Goal: Unclear

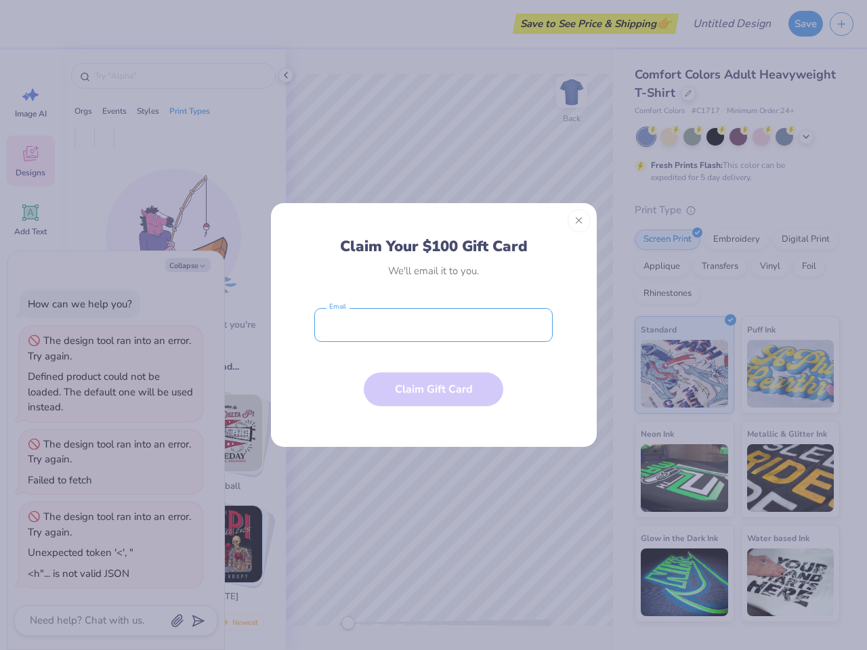
type textarea "x"
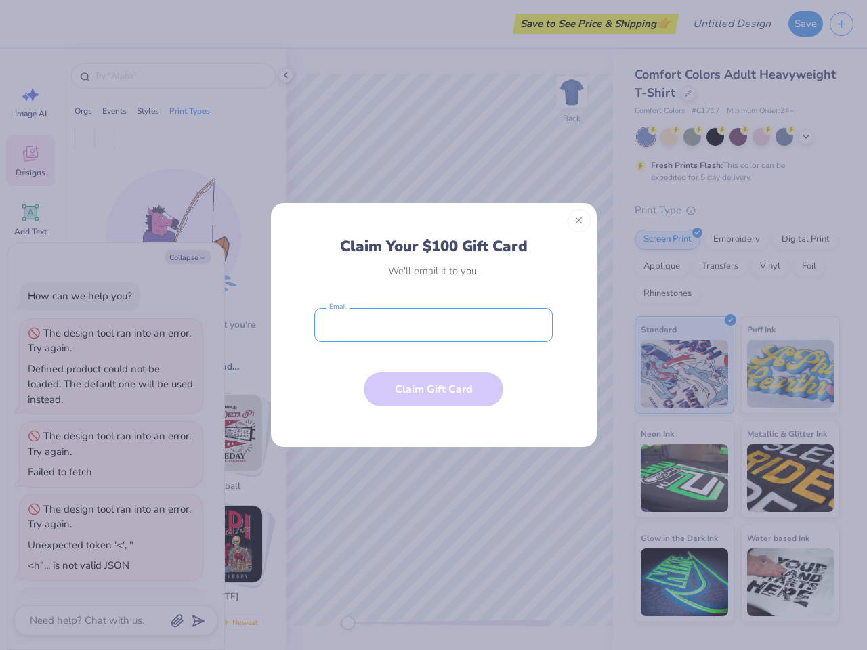
scroll to position [86, 0]
